Goal: Check status

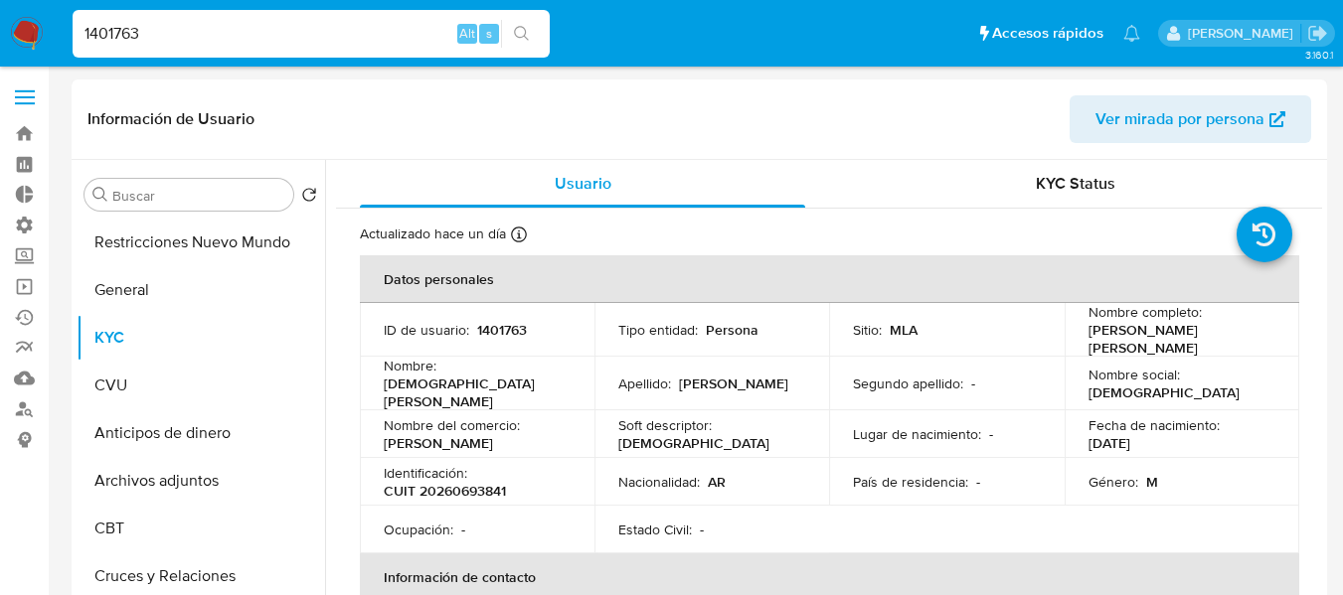
select select "10"
click at [246, 28] on input "1401763" at bounding box center [311, 34] width 477 height 26
click at [246, 28] on input "731163563" at bounding box center [311, 34] width 477 height 26
type input "731163563"
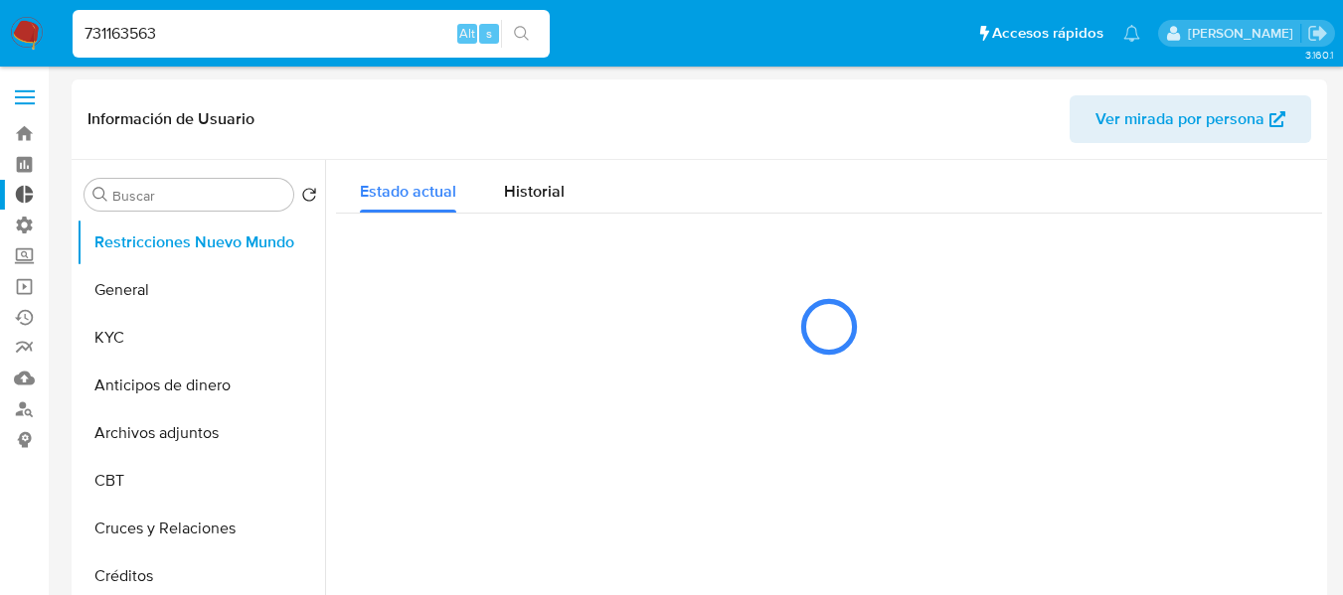
select select "10"
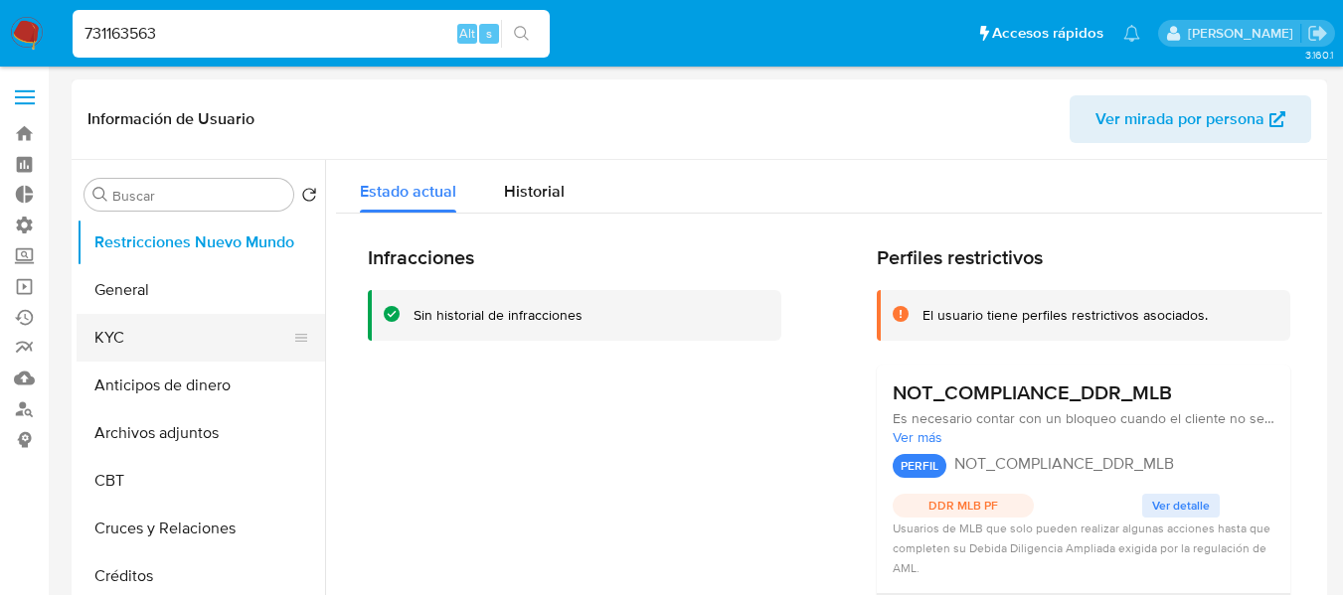
click at [138, 340] on button "KYC" at bounding box center [193, 338] width 233 height 48
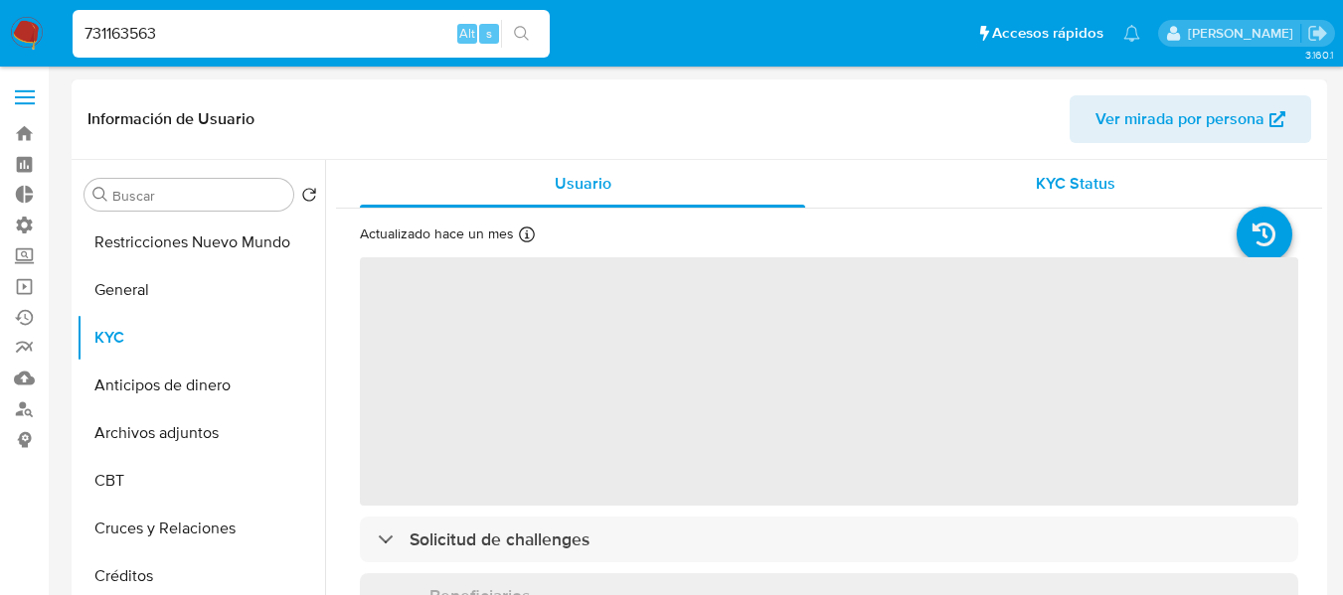
click at [1055, 180] on span "KYC Status" at bounding box center [1076, 183] width 80 height 23
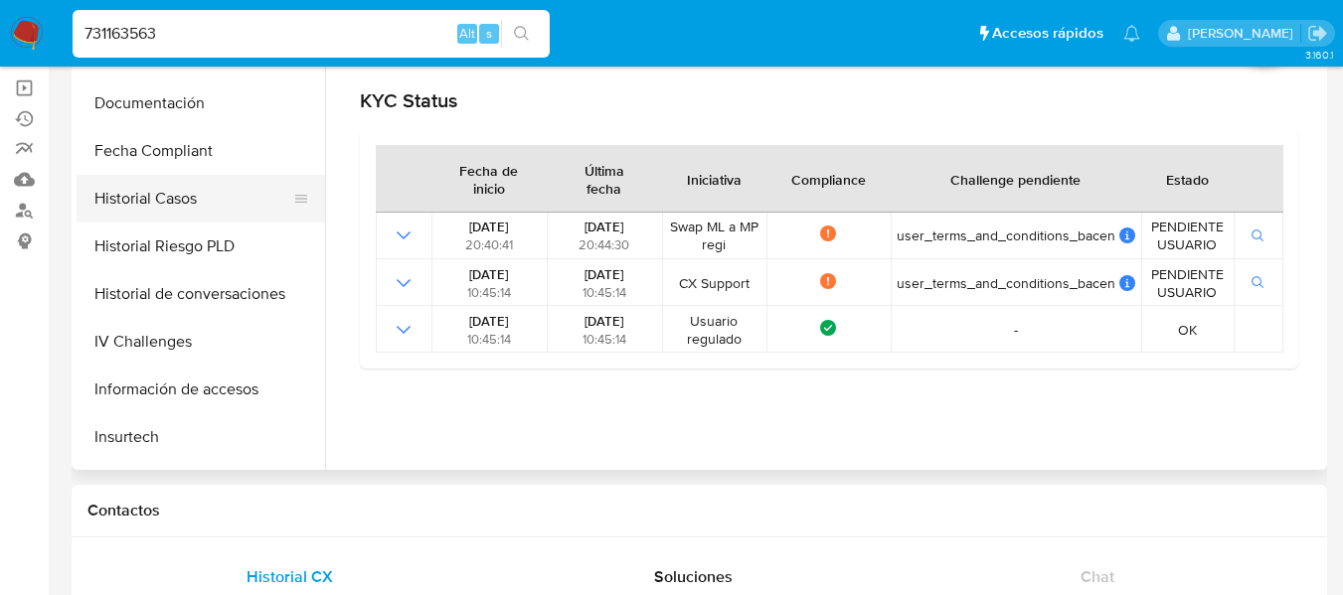
scroll to position [497, 0]
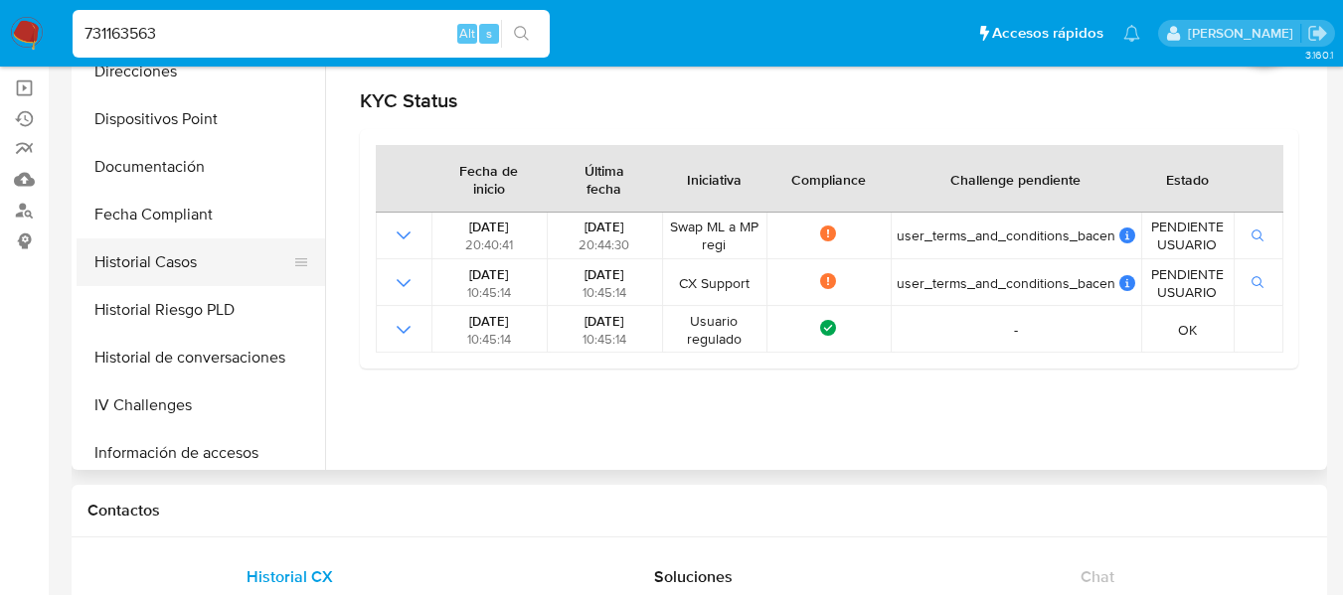
click at [182, 222] on button "Fecha Compliant" at bounding box center [201, 215] width 248 height 48
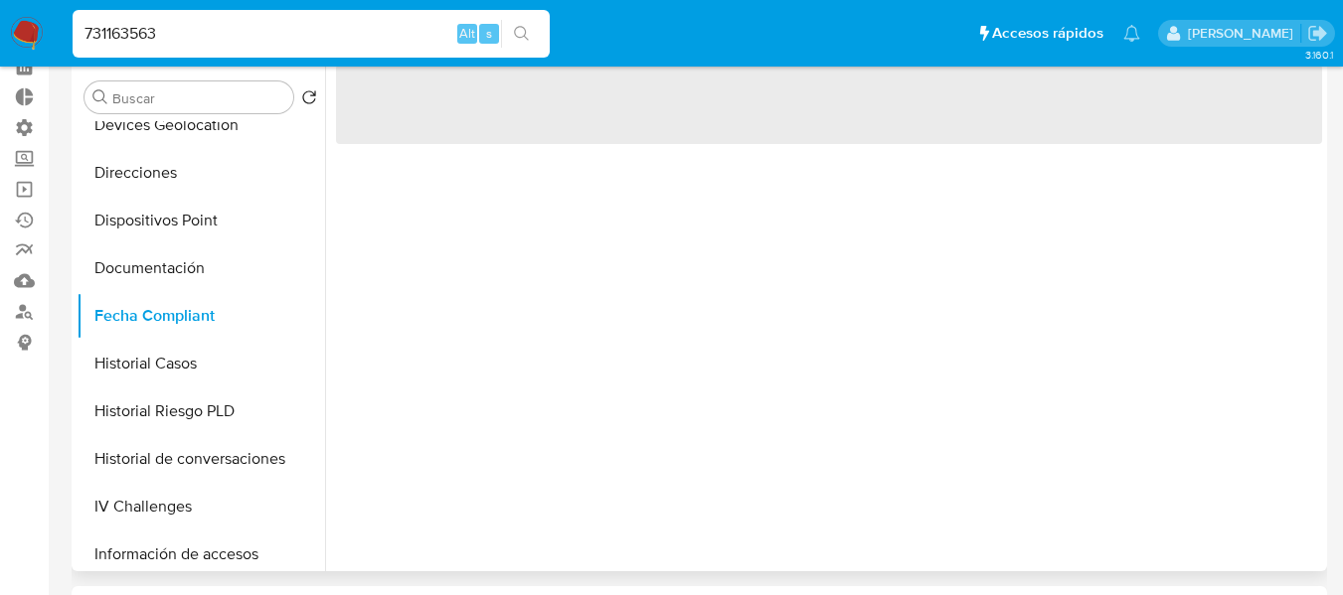
scroll to position [0, 0]
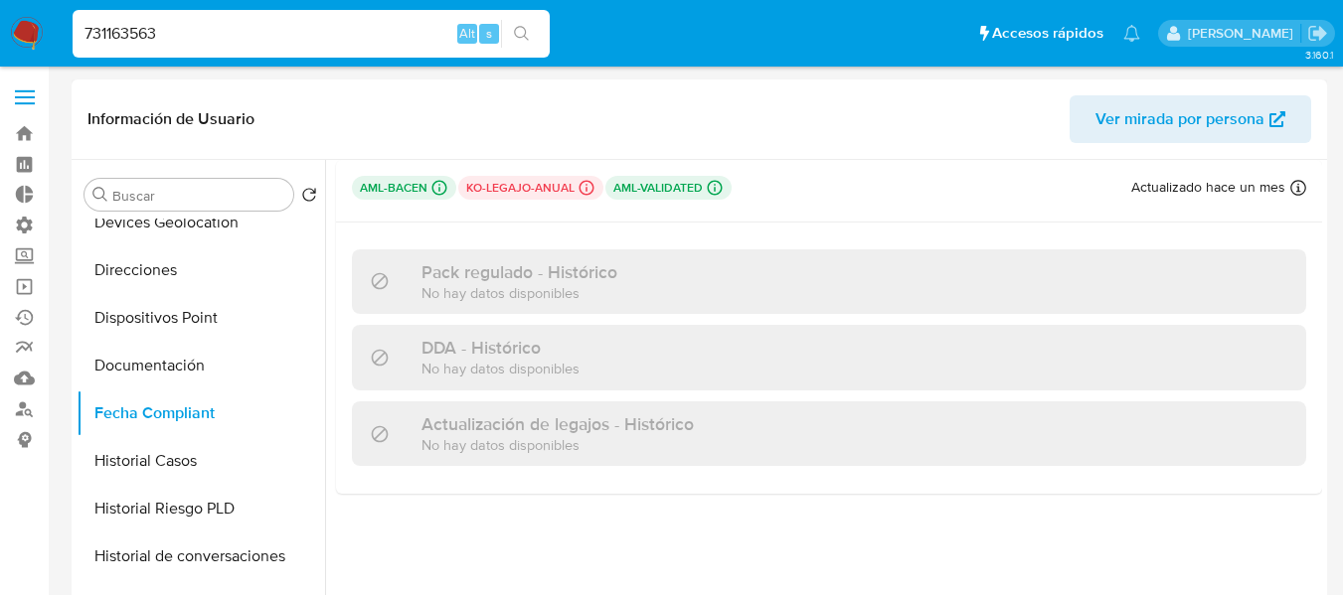
click at [527, 374] on p "No hay datos disponibles" at bounding box center [500, 368] width 158 height 19
